Goal: Book appointment/travel/reservation

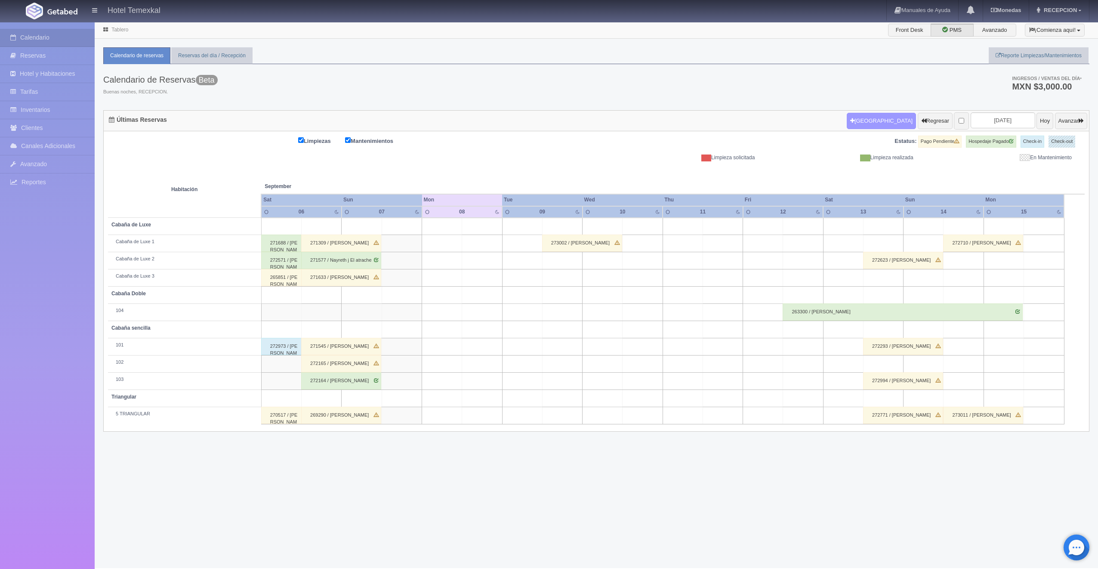
click at [851, 124] on button "[GEOGRAPHIC_DATA]" at bounding box center [881, 121] width 69 height 16
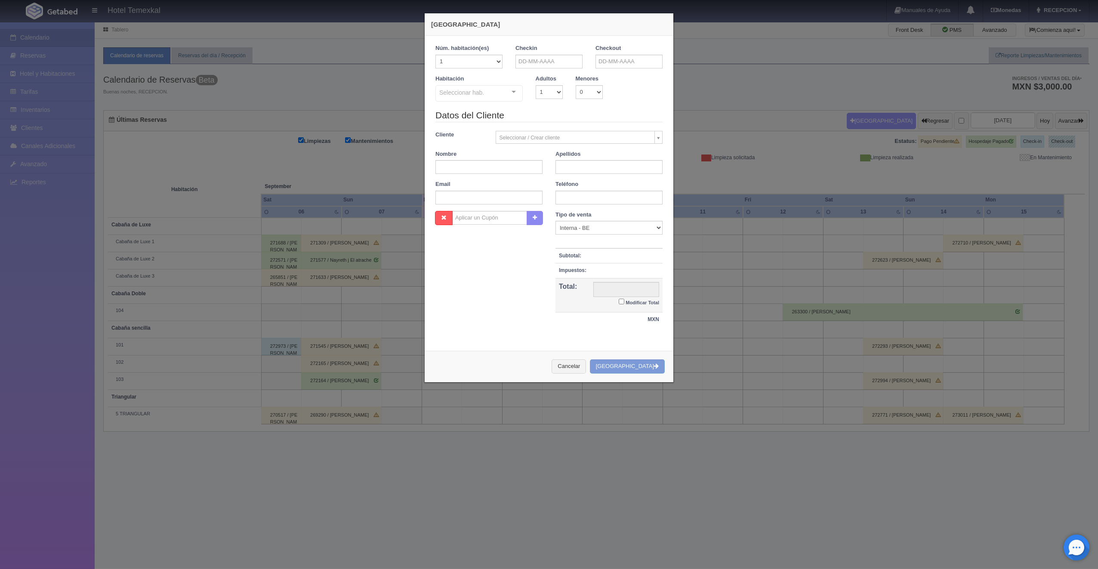
checkbox input "false"
click at [554, 58] on input "text" at bounding box center [549, 62] width 67 height 14
click at [523, 126] on link "14" at bounding box center [519, 128] width 11 height 12
type input "[DATE]"
checkbox input "false"
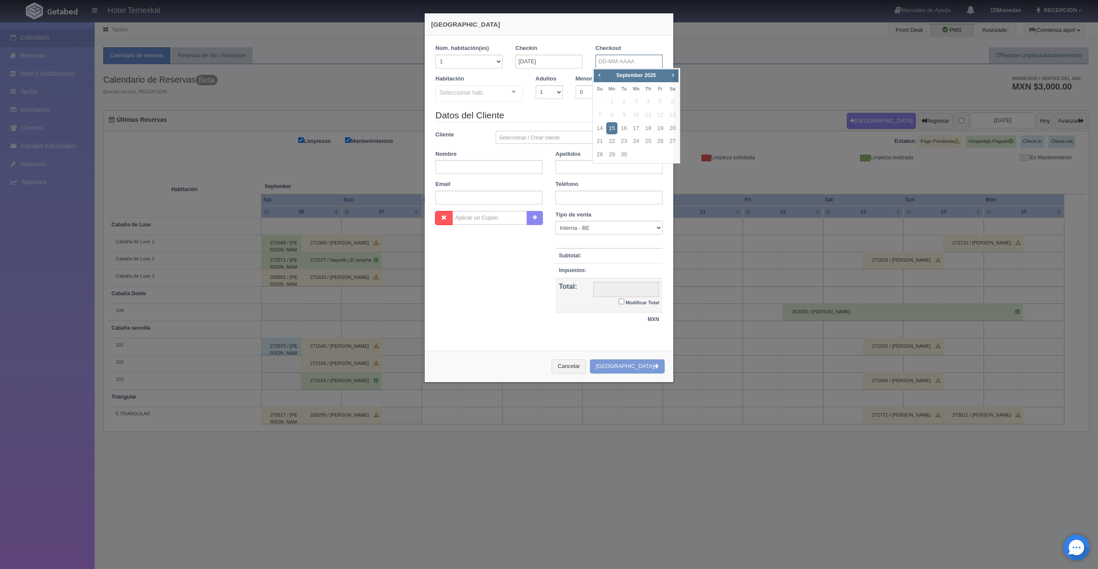
click at [620, 61] on input "text" at bounding box center [629, 62] width 67 height 14
click at [610, 126] on link "15" at bounding box center [611, 128] width 11 height 12
type input "[DATE]"
checkbox input "false"
drag, startPoint x: 492, startPoint y: 172, endPoint x: 518, endPoint y: 163, distance: 27.4
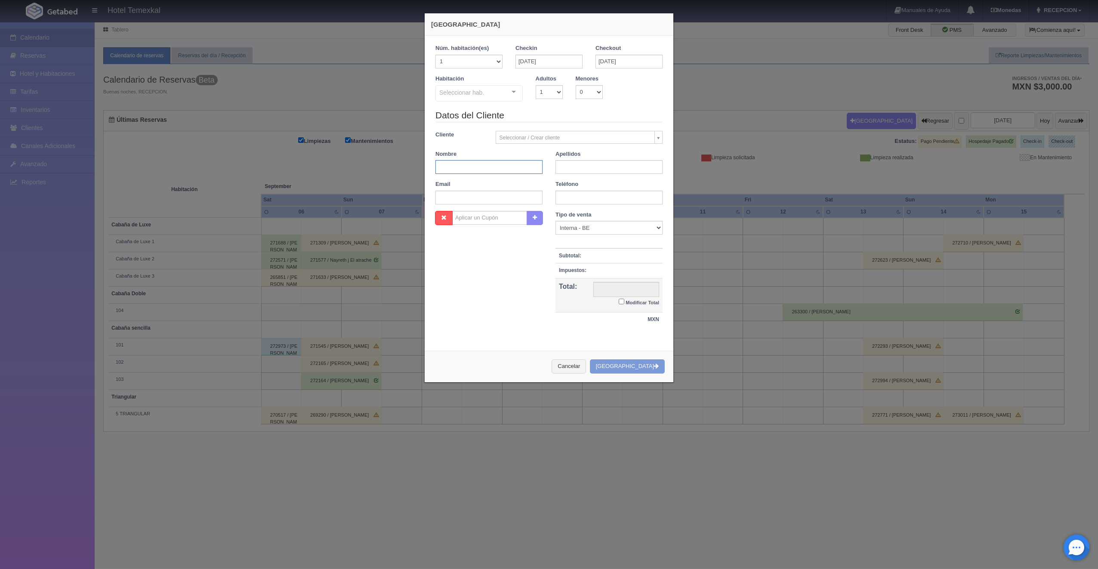
click at [491, 172] on input "text" at bounding box center [488, 167] width 107 height 14
type input "[PERSON_NAME]"
click at [621, 299] on label "Modificar Total" at bounding box center [639, 302] width 40 height 10
click at [621, 299] on input "Modificar Total" at bounding box center [622, 302] width 6 height 6
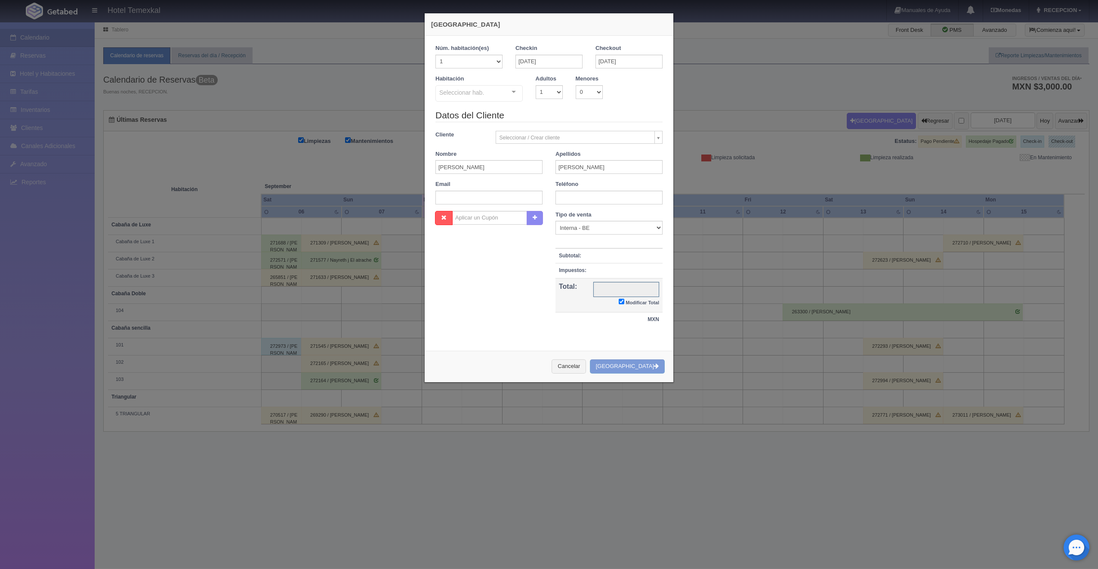
checkbox input "true"
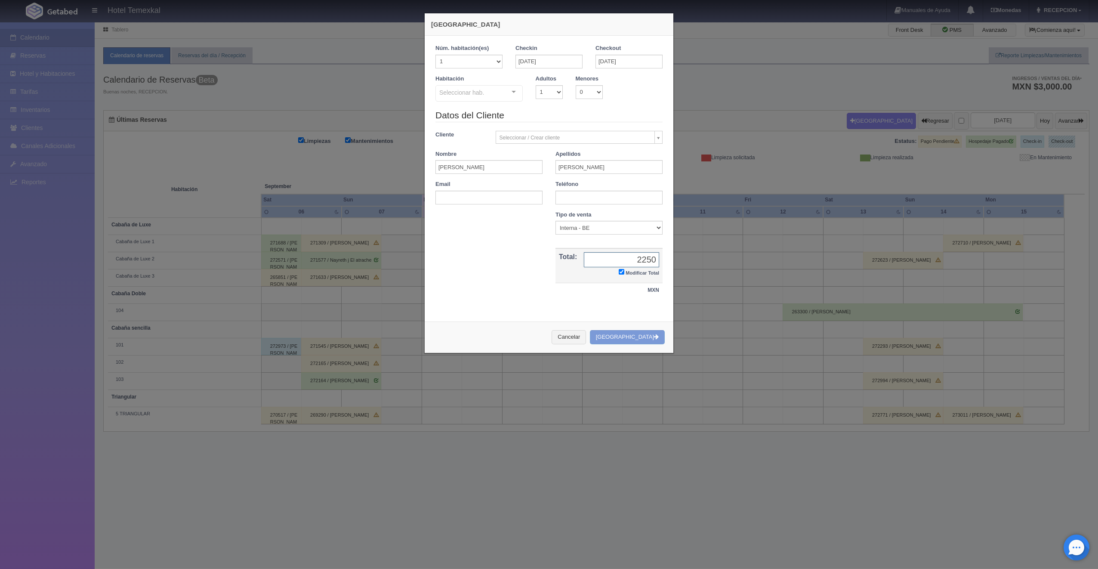
type input "2250"
click at [624, 336] on div "Cancelar Crear Reserva" at bounding box center [549, 336] width 249 height 31
click at [636, 337] on div "Cancelar Crear Reserva" at bounding box center [549, 336] width 249 height 31
click at [463, 99] on div "Seleccionar hab." at bounding box center [478, 93] width 87 height 16
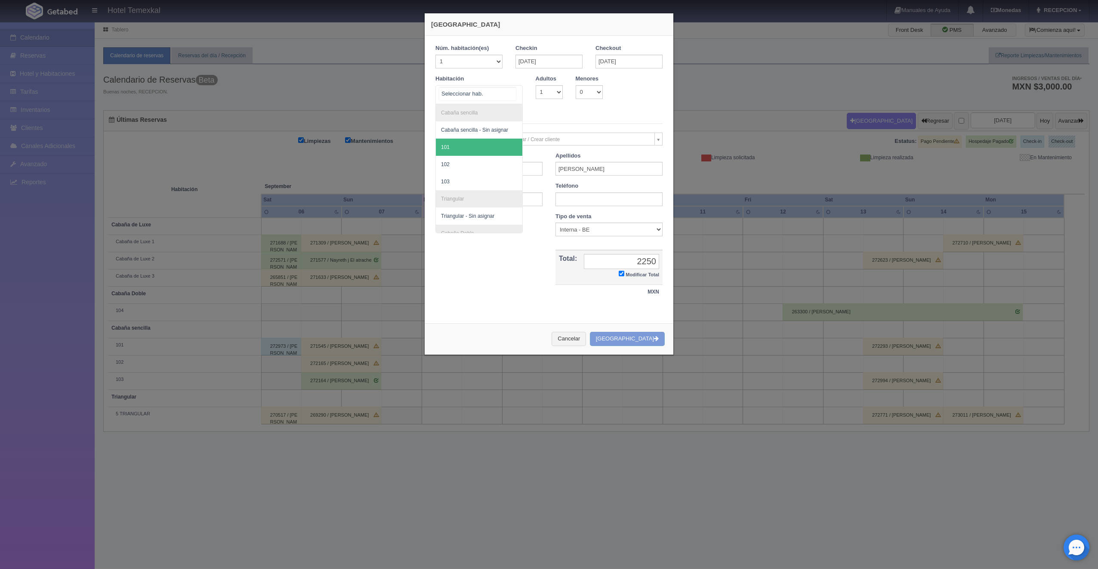
click at [455, 145] on span "101" at bounding box center [479, 147] width 86 height 17
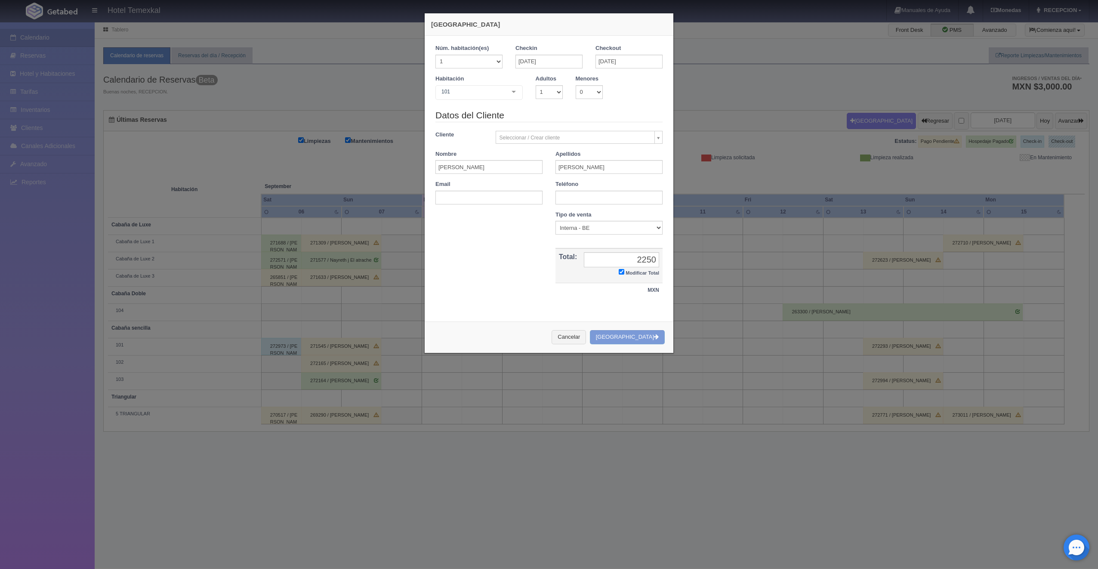
checkbox input "false"
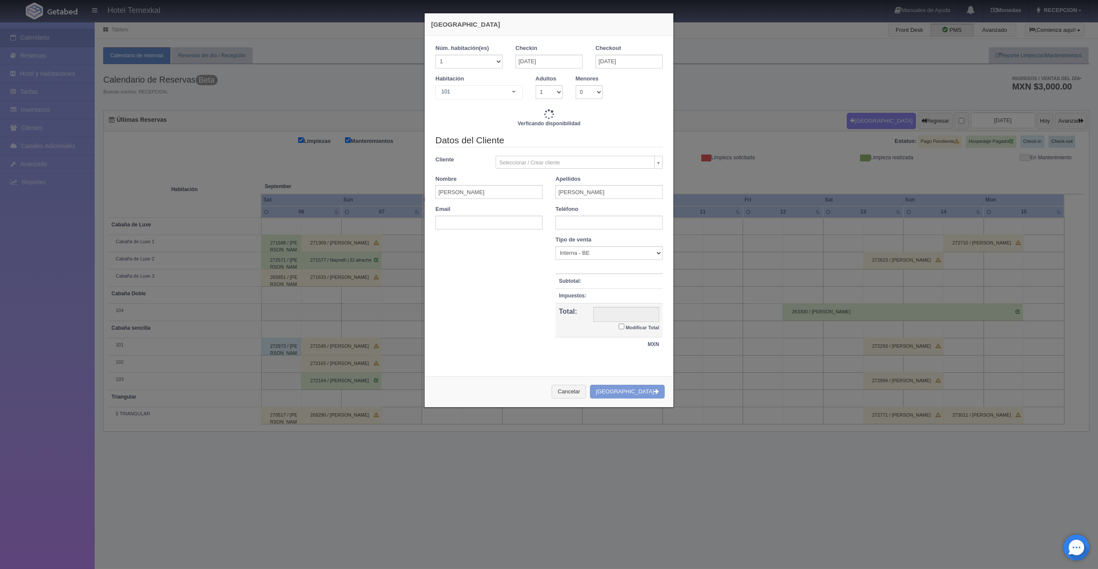
click at [638, 333] on td "Modificar Total" at bounding box center [626, 320] width 73 height 34
type input "3000.00"
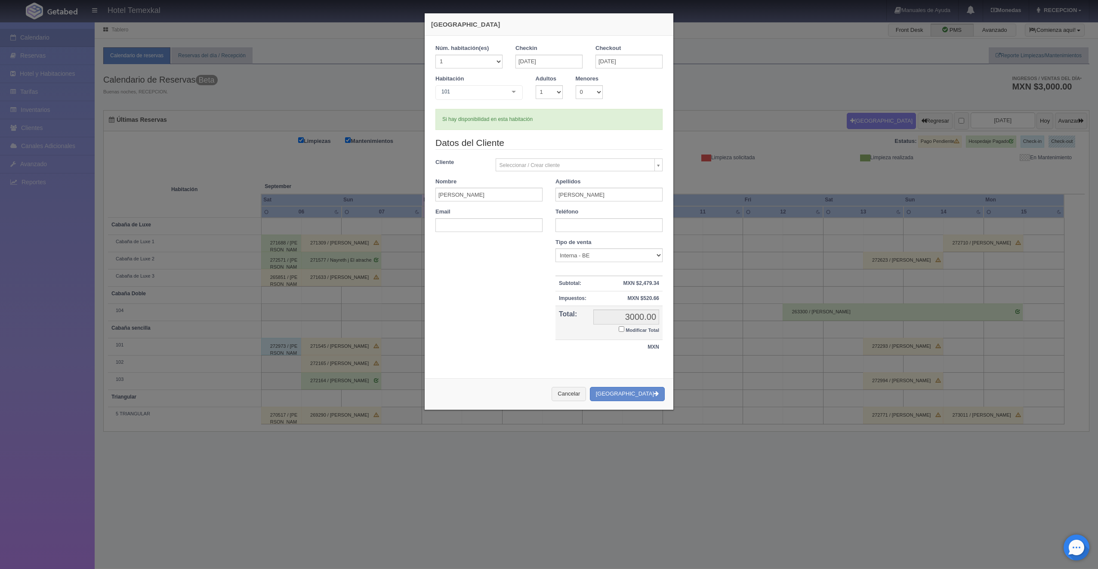
click at [620, 330] on input "Modificar Total" at bounding box center [622, 329] width 6 height 6
checkbox input "true"
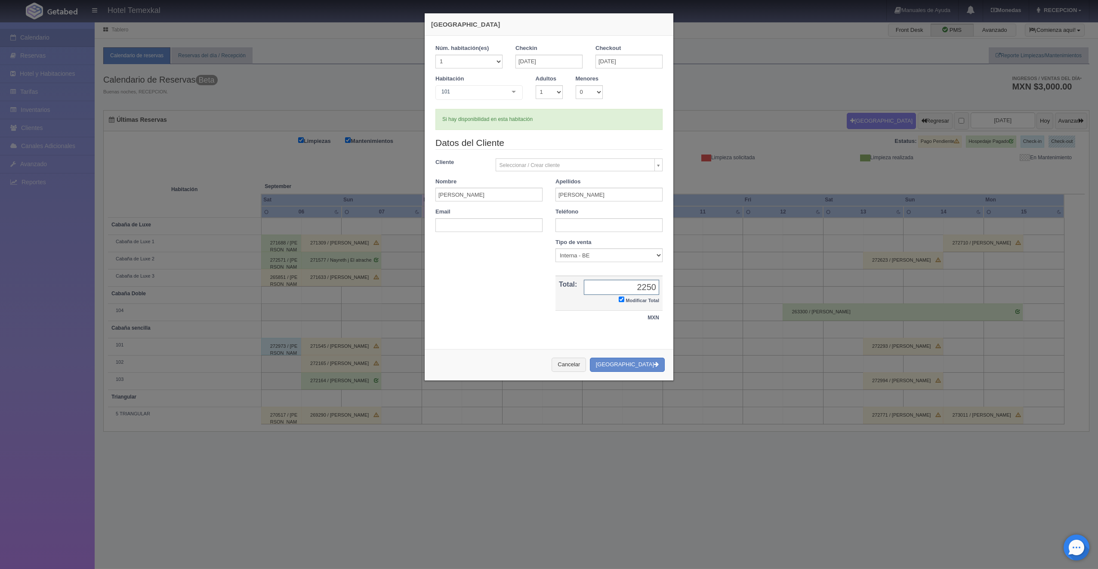
type input "2250"
click at [627, 372] on div "Cancelar Crear Reserva" at bounding box center [549, 364] width 249 height 31
click at [638, 369] on button "[GEOGRAPHIC_DATA]" at bounding box center [627, 365] width 75 height 14
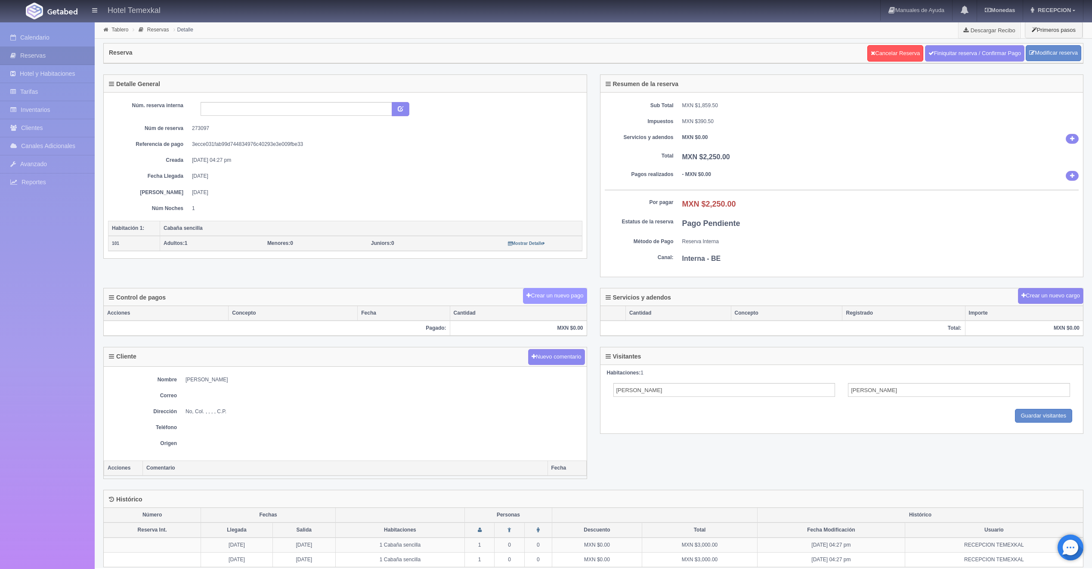
click at [565, 297] on button "Crear un nuevo pago" at bounding box center [555, 296] width 64 height 16
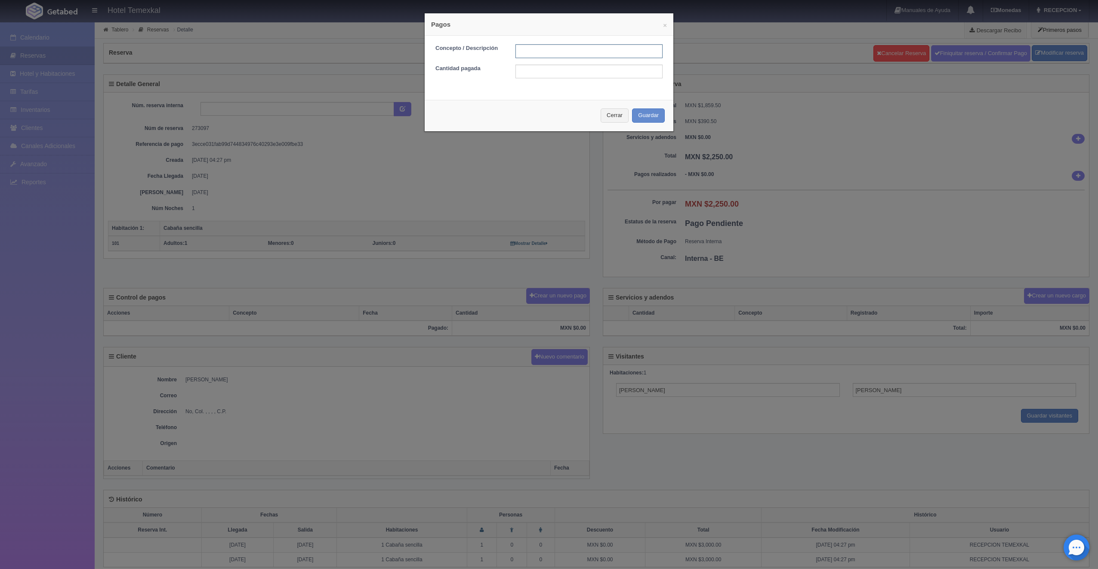
drag, startPoint x: 522, startPoint y: 49, endPoint x: 530, endPoint y: 63, distance: 16.2
click at [522, 49] on input "text" at bounding box center [589, 51] width 147 height 14
type input "PRIMER ABONO"
type input "1500"
click at [550, 74] on input "1500" at bounding box center [589, 72] width 147 height 14
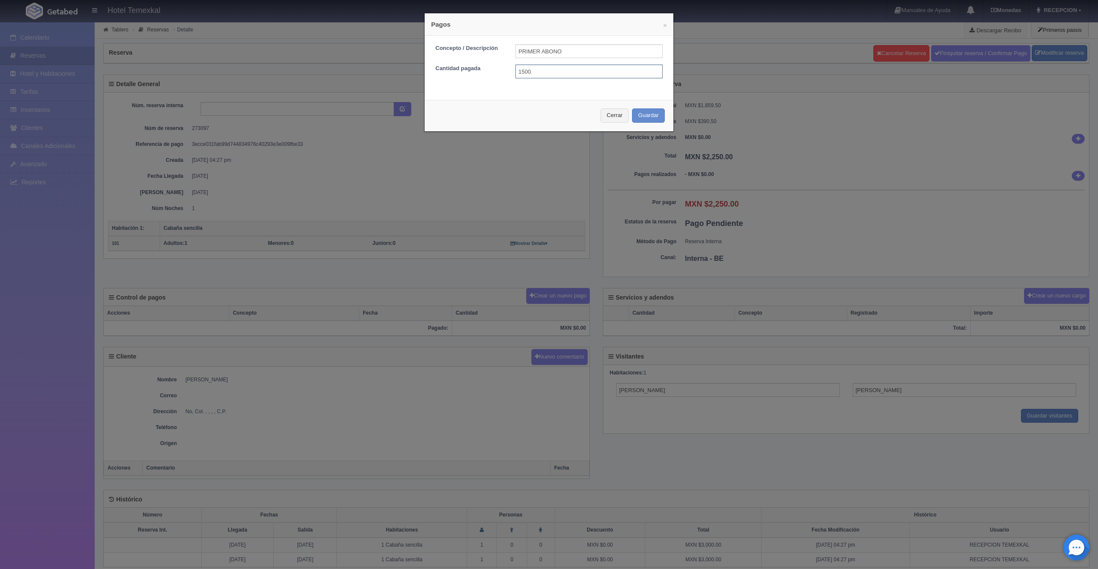
click at [550, 73] on input "1500" at bounding box center [589, 72] width 147 height 14
type input "1125"
click at [648, 114] on button "Guardar" at bounding box center [648, 115] width 33 height 14
